Goal: Complete application form

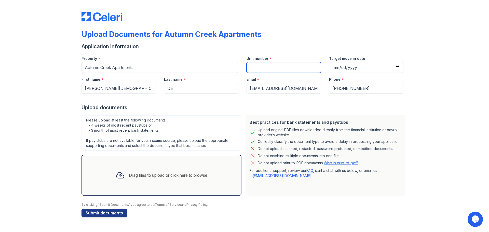
click at [267, 64] on input "Unit number" at bounding box center [283, 67] width 74 height 11
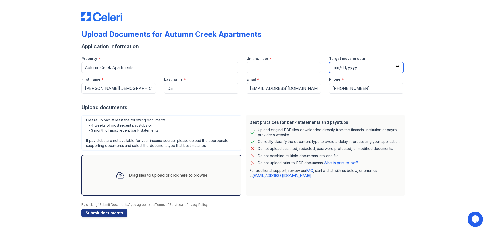
click at [340, 68] on input "Target move in date" at bounding box center [366, 67] width 74 height 11
click at [359, 71] on input "Target move in date" at bounding box center [366, 67] width 74 height 11
type input "[DATE]"
click at [345, 65] on input "Target move in date" at bounding box center [366, 67] width 74 height 11
drag, startPoint x: 345, startPoint y: 65, endPoint x: 344, endPoint y: 68, distance: 3.1
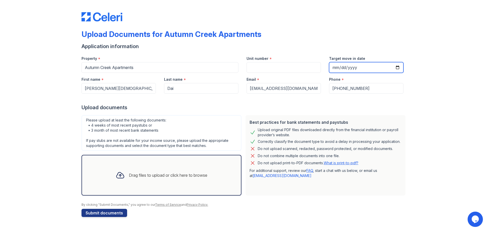
click at [344, 68] on input "Target move in date" at bounding box center [366, 67] width 74 height 11
type input "[DATE]"
click at [67, 108] on div "Upload Documents for Autumn Creek Apartments Application information Property *…" at bounding box center [244, 113] width 472 height 227
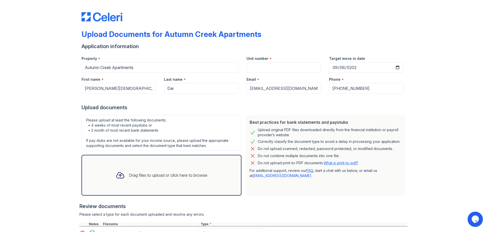
click at [178, 166] on div "Drag files to upload or click here to browse" at bounding box center [161, 175] width 160 height 41
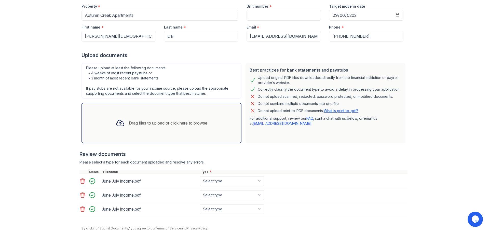
scroll to position [71, 0]
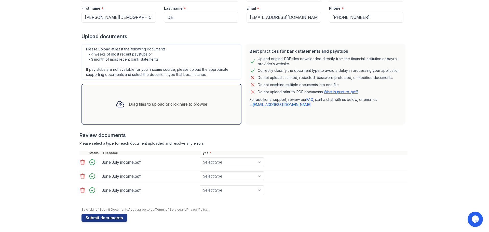
click at [79, 162] on icon at bounding box center [82, 162] width 6 height 6
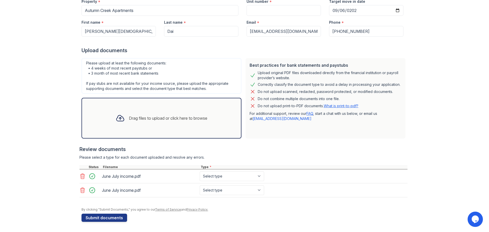
scroll to position [57, 0]
click at [79, 176] on icon at bounding box center [82, 176] width 6 height 6
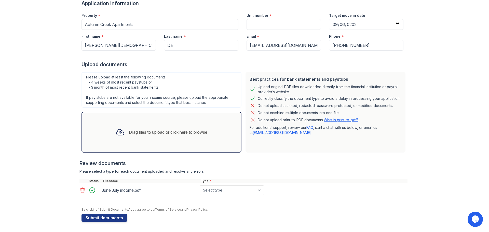
click at [152, 145] on div "Drag files to upload or click here to browse" at bounding box center [161, 132] width 160 height 41
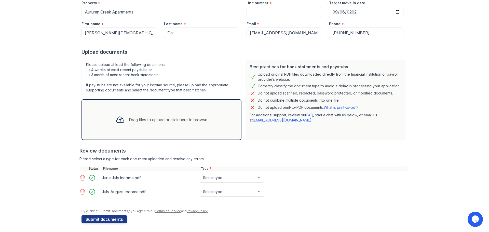
scroll to position [57, 0]
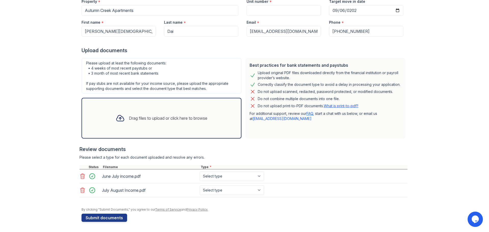
click at [116, 112] on div at bounding box center [120, 117] width 13 height 13
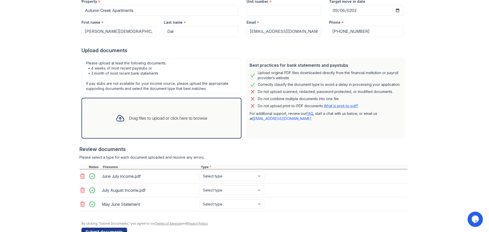
scroll to position [71, 0]
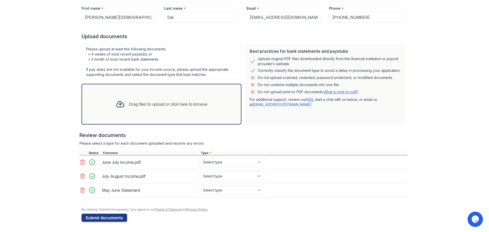
click at [62, 212] on div "Upload Documents for Autumn Creek Apartments Application information Property *…" at bounding box center [244, 80] width 472 height 303
click at [129, 106] on div "Drag files to upload or click here to browse" at bounding box center [168, 104] width 78 height 6
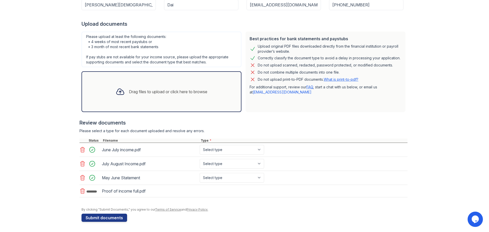
scroll to position [84, 0]
click at [94, 217] on button "Submit documents" at bounding box center [104, 219] width 46 height 8
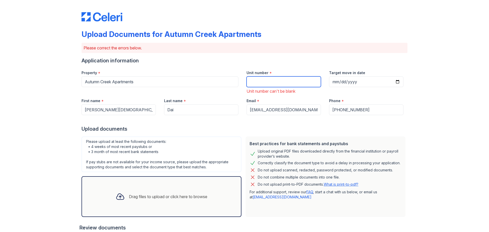
click at [256, 85] on input "Unit number" at bounding box center [283, 81] width 74 height 11
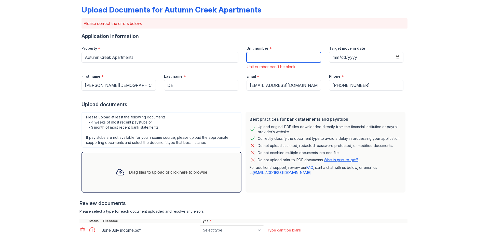
scroll to position [20, 0]
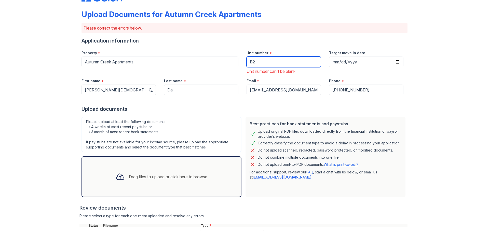
type input "B"
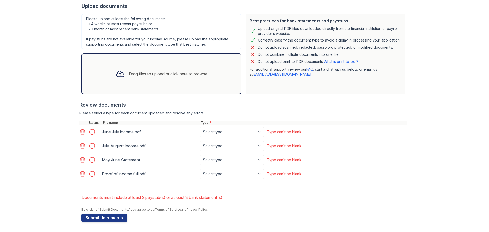
scroll to position [123, 0]
type input "2020"
click at [210, 129] on select "Select type Paystub Bank Statement Offer Letter Tax Documents Benefit Award Let…" at bounding box center [232, 132] width 64 height 10
select select "bank_statement"
click at [200, 127] on select "Select type Paystub Bank Statement Offer Letter Tax Documents Benefit Award Let…" at bounding box center [232, 132] width 64 height 10
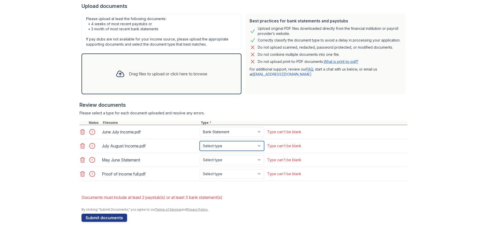
click at [210, 145] on select "Select type Paystub Bank Statement Offer Letter Tax Documents Benefit Award Let…" at bounding box center [232, 146] width 64 height 10
select select "bank_statement"
click at [200, 141] on select "Select type Paystub Bank Statement Offer Letter Tax Documents Benefit Award Let…" at bounding box center [232, 146] width 64 height 10
click at [206, 164] on select "Select type Paystub Bank Statement Offer Letter Tax Documents Benefit Award Let…" at bounding box center [232, 160] width 64 height 10
select select "bank_statement"
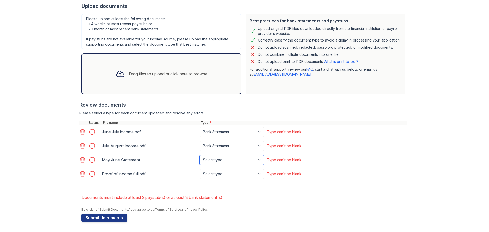
click at [200, 155] on select "Select type Paystub Bank Statement Offer Letter Tax Documents Benefit Award Let…" at bounding box center [232, 160] width 64 height 10
click at [216, 176] on select "Select type Paystub Bank Statement Offer Letter Tax Documents Benefit Award Let…" at bounding box center [232, 174] width 64 height 10
select select "paystub"
click at [200, 169] on select "Select type Paystub Bank Statement Offer Letter Tax Documents Benefit Award Let…" at bounding box center [232, 174] width 64 height 10
click at [111, 218] on button "Submit documents" at bounding box center [104, 218] width 46 height 8
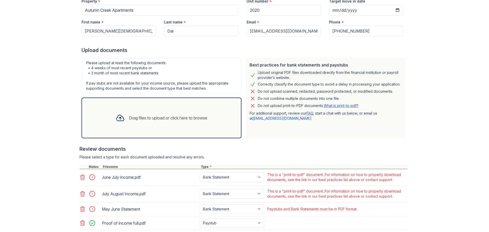
scroll to position [104, 0]
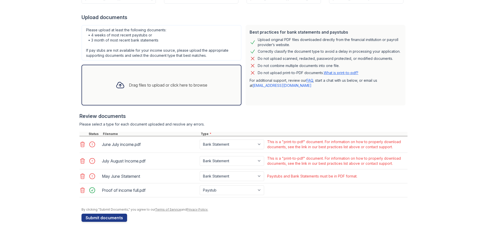
click at [347, 74] on link "What is print-to-pdf?" at bounding box center [340, 73] width 35 height 4
click at [82, 176] on icon at bounding box center [82, 176] width 6 height 6
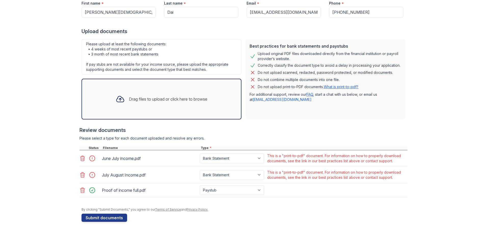
click at [122, 100] on div at bounding box center [120, 98] width 13 height 13
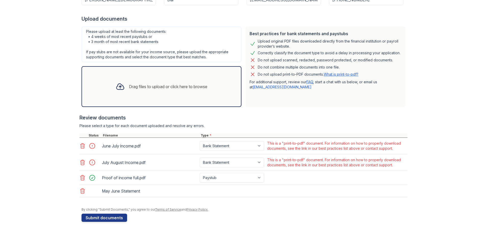
scroll to position [104, 0]
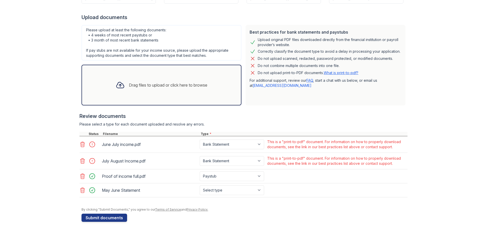
click at [82, 158] on icon at bounding box center [82, 161] width 6 height 6
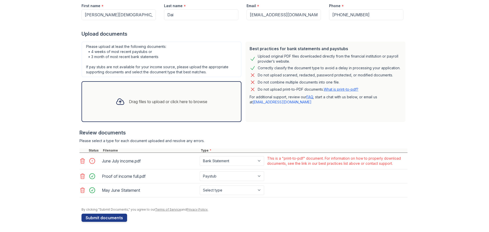
scroll to position [88, 0]
click at [102, 101] on div "Drag files to upload or click here to browse" at bounding box center [161, 101] width 160 height 41
click at [144, 102] on div "Drag files to upload or click here to browse" at bounding box center [168, 101] width 78 height 6
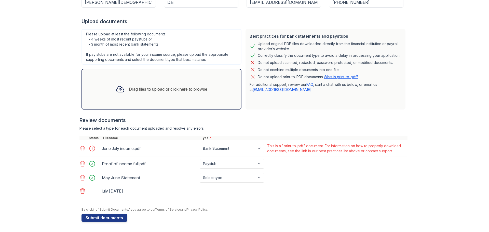
scroll to position [102, 0]
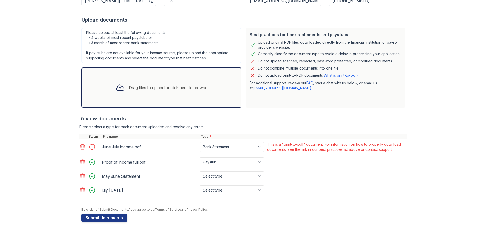
click at [80, 148] on icon at bounding box center [82, 147] width 6 height 6
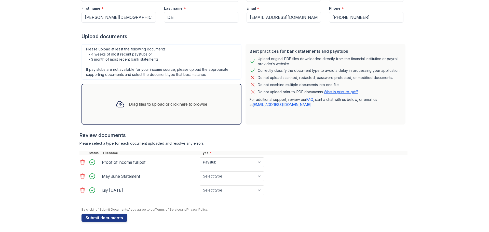
scroll to position [85, 0]
click at [111, 108] on div "Drag files to upload or click here to browse" at bounding box center [161, 103] width 100 height 17
click at [149, 100] on div "Drag files to upload or click here to browse" at bounding box center [161, 103] width 100 height 17
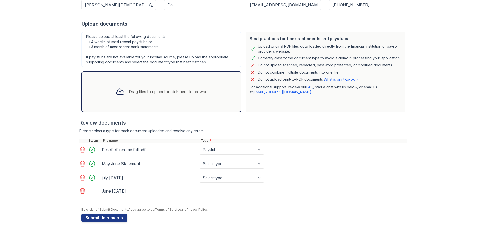
scroll to position [99, 0]
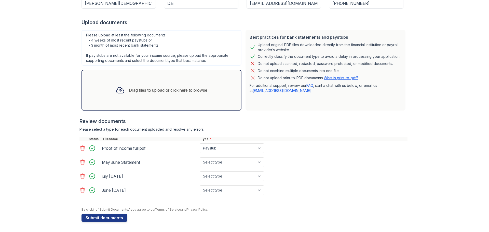
click at [82, 149] on icon at bounding box center [82, 148] width 6 height 6
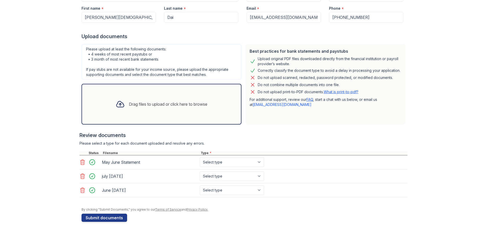
scroll to position [85, 0]
click at [103, 219] on button "Submit documents" at bounding box center [104, 218] width 46 height 8
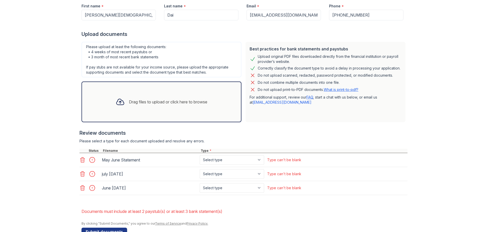
scroll to position [102, 0]
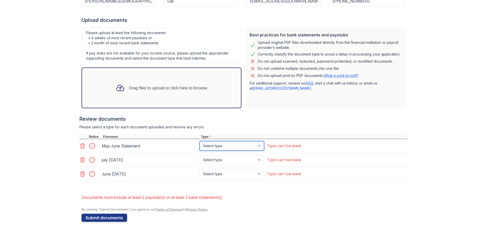
click at [228, 146] on select "Select type Paystub Bank Statement Offer Letter Tax Documents Benefit Award Let…" at bounding box center [232, 146] width 64 height 10
select select "bank_statement"
click at [200, 141] on select "Select type Paystub Bank Statement Offer Letter Tax Documents Benefit Award Let…" at bounding box center [232, 146] width 64 height 10
click at [218, 161] on select "Select type Paystub Bank Statement Offer Letter Tax Documents Benefit Award Let…" at bounding box center [232, 160] width 64 height 10
select select "bank_statement"
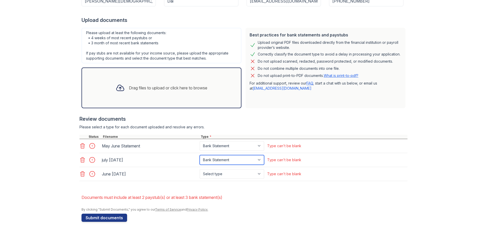
click at [200, 155] on select "Select type Paystub Bank Statement Offer Letter Tax Documents Benefit Award Let…" at bounding box center [232, 160] width 64 height 10
click at [212, 175] on select "Select type Paystub Bank Statement Offer Letter Tax Documents Benefit Award Let…" at bounding box center [232, 174] width 64 height 10
select select "bank_statement"
click at [200, 169] on select "Select type Paystub Bank Statement Offer Letter Tax Documents Benefit Award Let…" at bounding box center [232, 174] width 64 height 10
click at [111, 215] on button "Submit documents" at bounding box center [104, 218] width 46 height 8
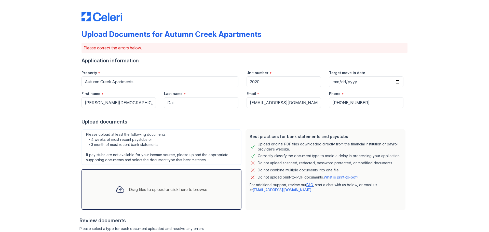
scroll to position [85, 0]
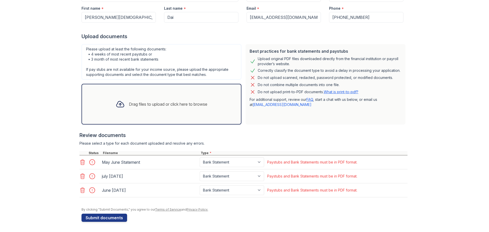
click at [80, 160] on icon at bounding box center [82, 162] width 4 height 5
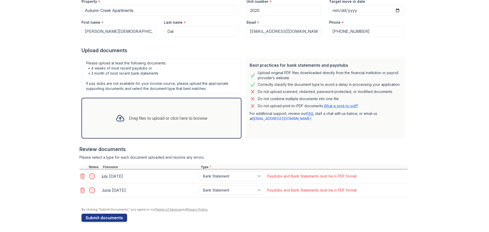
scroll to position [71, 0]
click at [79, 160] on div at bounding box center [243, 162] width 328 height 5
click at [79, 178] on icon at bounding box center [82, 176] width 6 height 6
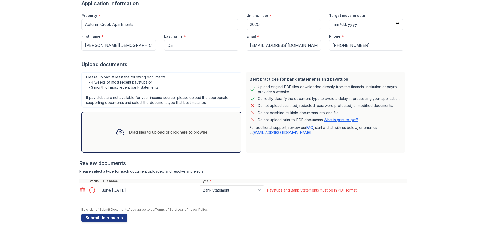
click at [79, 187] on icon at bounding box center [82, 190] width 6 height 6
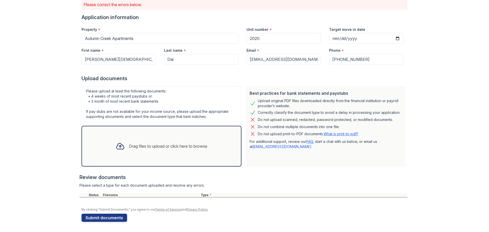
click at [310, 143] on link "FAQ" at bounding box center [309, 141] width 7 height 4
click at [146, 141] on div "Drag files to upload or click here to browse" at bounding box center [161, 145] width 100 height 17
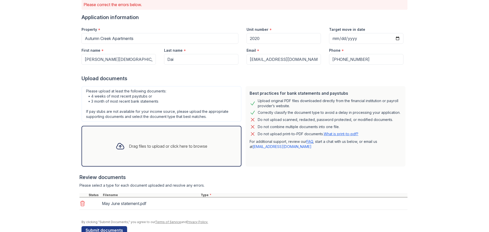
click at [155, 153] on div "Drag files to upload or click here to browse" at bounding box center [161, 145] width 100 height 17
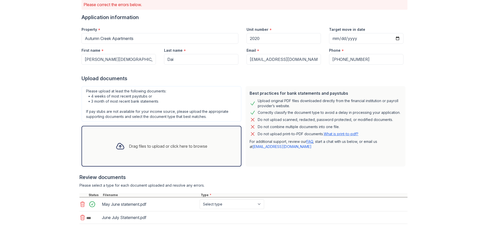
click at [170, 154] on div "Drag files to upload or click here to browse" at bounding box center [161, 145] width 100 height 17
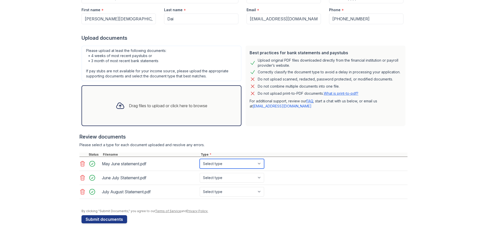
click at [229, 165] on select "Select type Paystub Bank Statement Offer Letter Tax Documents Benefit Award Let…" at bounding box center [232, 164] width 64 height 10
select select "bank_statement"
click at [200, 159] on select "Select type Paystub Bank Statement Offer Letter Tax Documents Benefit Award Let…" at bounding box center [232, 164] width 64 height 10
click at [228, 179] on select "Select type Paystub Bank Statement Offer Letter Tax Documents Benefit Award Let…" at bounding box center [232, 178] width 64 height 10
select select "bank_statement"
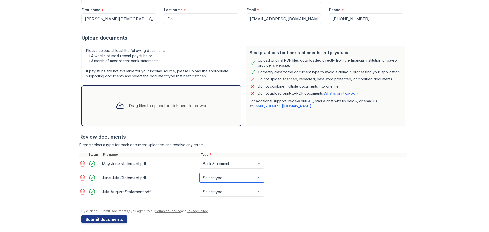
click at [200, 173] on select "Select type Paystub Bank Statement Offer Letter Tax Documents Benefit Award Let…" at bounding box center [232, 178] width 64 height 10
drag, startPoint x: 223, startPoint y: 191, endPoint x: 226, endPoint y: 153, distance: 38.3
click at [226, 153] on div "Review documents Please select a type for each document uploaded and resolve an…" at bounding box center [243, 166] width 328 height 76
select select "bank_statement"
click at [200, 187] on select "Select type Paystub Bank Statement Offer Letter Tax Documents Benefit Award Let…" at bounding box center [232, 192] width 64 height 10
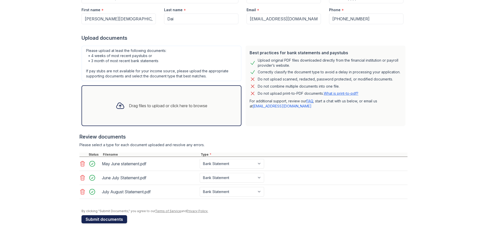
click at [109, 218] on button "Submit documents" at bounding box center [104, 219] width 46 height 8
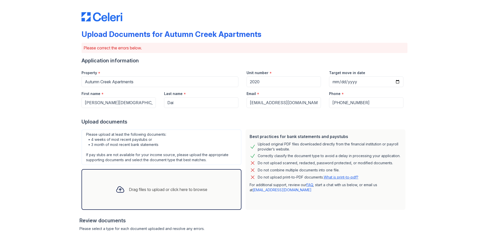
scroll to position [93, 0]
